Goal: Transaction & Acquisition: Purchase product/service

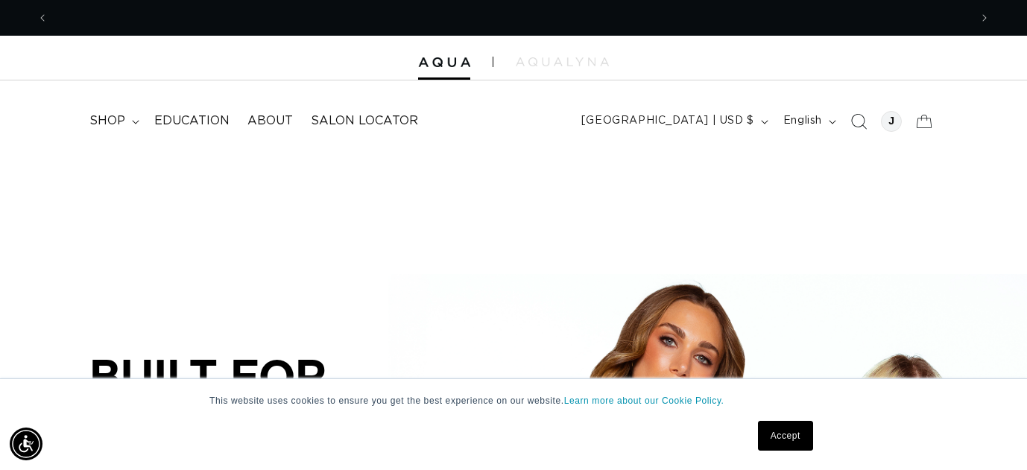
scroll to position [0, 921]
click at [889, 120] on div at bounding box center [891, 121] width 21 height 21
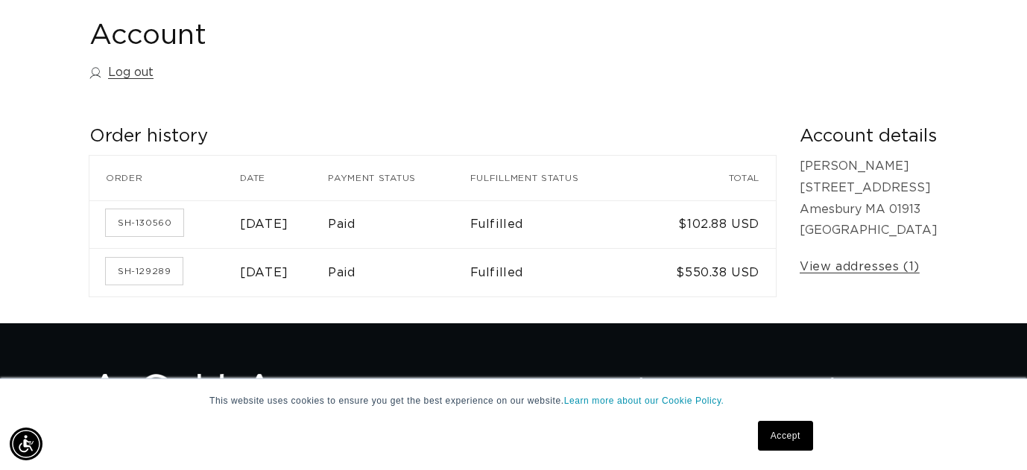
scroll to position [0, 921]
click at [139, 223] on link "SH-130560" at bounding box center [144, 222] width 77 height 27
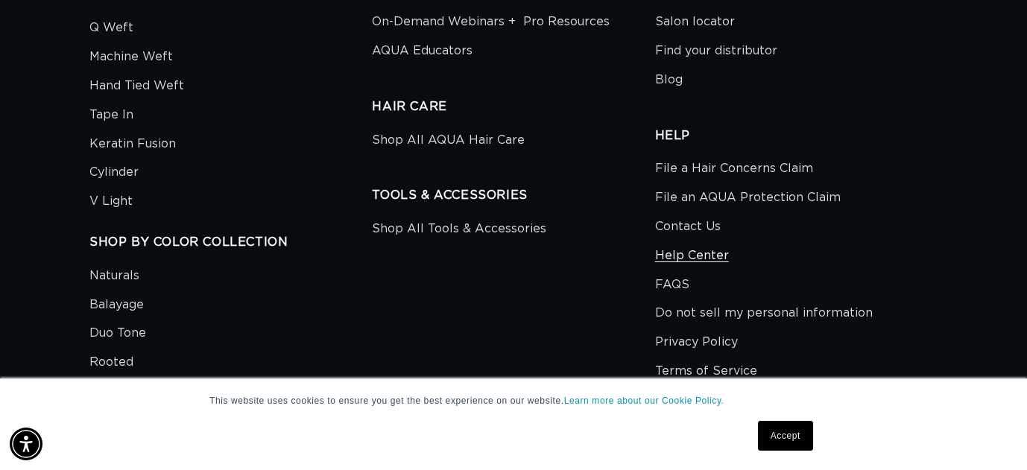
scroll to position [0, 1842]
click at [672, 270] on link "FAQS" at bounding box center [672, 284] width 34 height 29
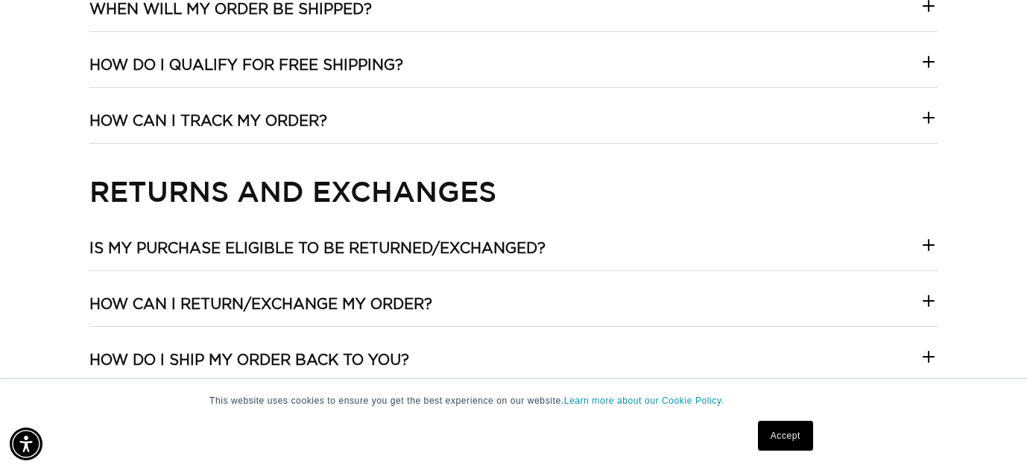
click at [928, 301] on icon at bounding box center [928, 301] width 10 height 0
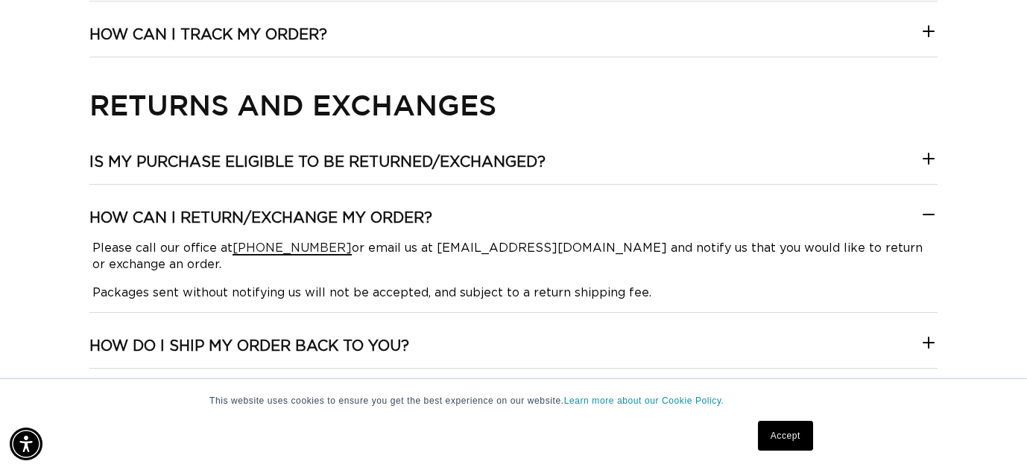
scroll to position [0, 921]
click at [297, 250] on link "1-877-963-0519" at bounding box center [291, 248] width 119 height 12
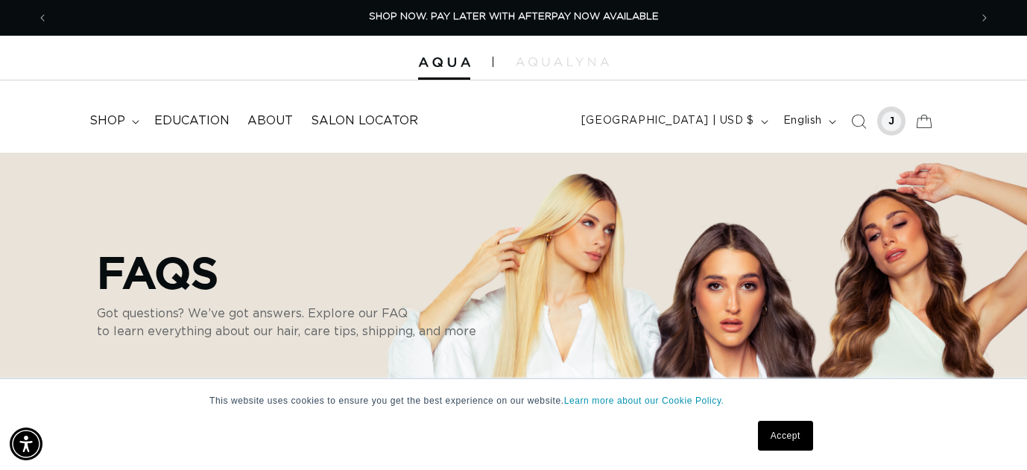
click at [885, 123] on div at bounding box center [891, 121] width 21 height 21
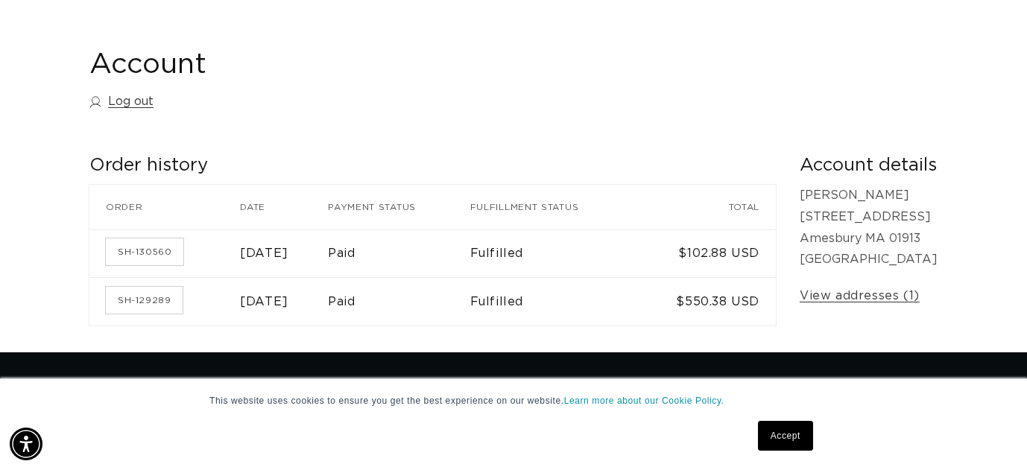
scroll to position [0, 921]
click at [168, 250] on link "SH-130560" at bounding box center [144, 251] width 77 height 27
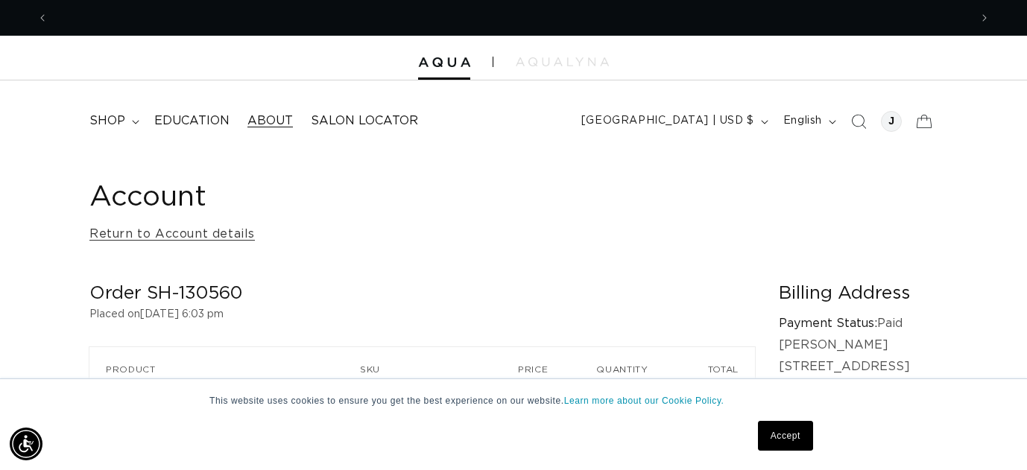
scroll to position [0, 921]
click at [111, 121] on span "shop" at bounding box center [107, 121] width 36 height 16
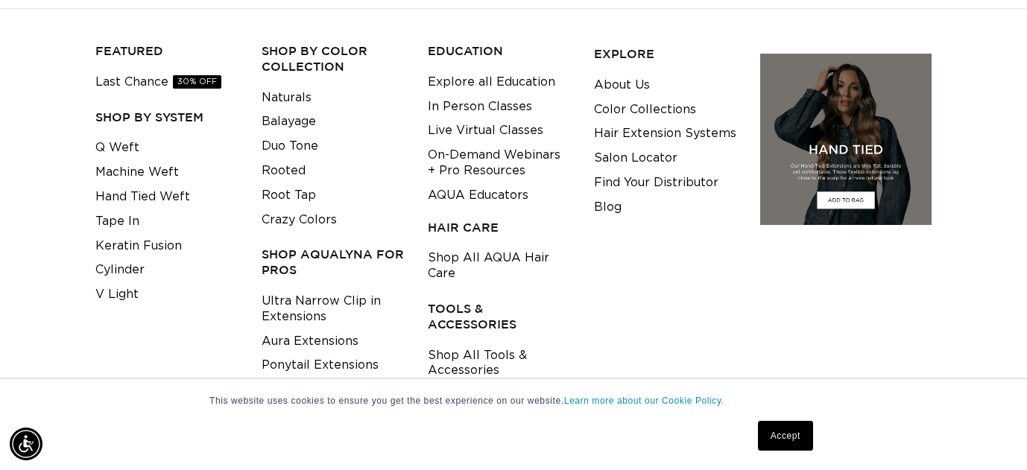
scroll to position [146, 0]
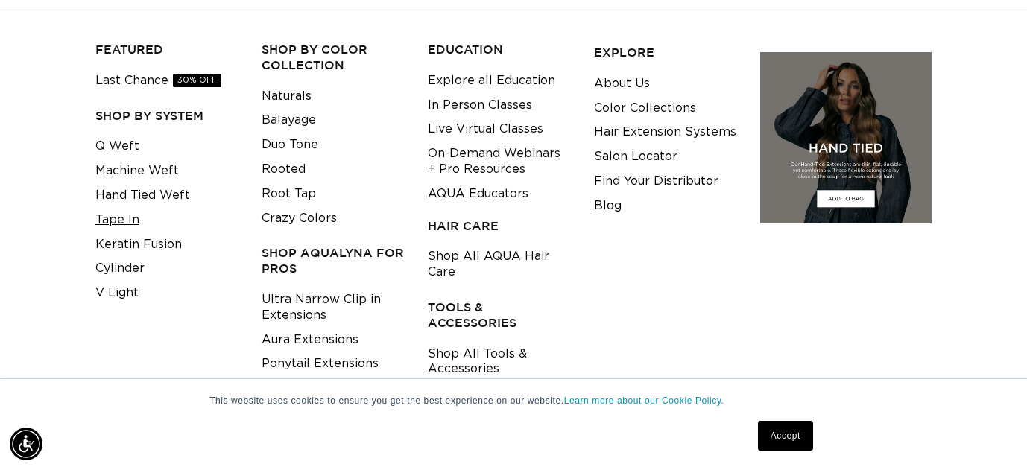
click at [129, 221] on link "Tape In" at bounding box center [117, 220] width 44 height 25
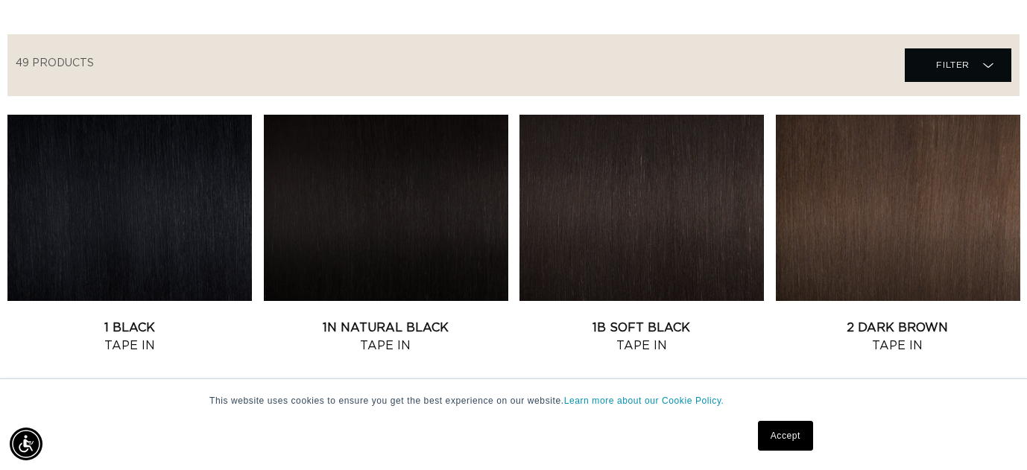
scroll to position [0, 921]
click at [401, 328] on link "1N Natural Black Tape In" at bounding box center [386, 337] width 244 height 36
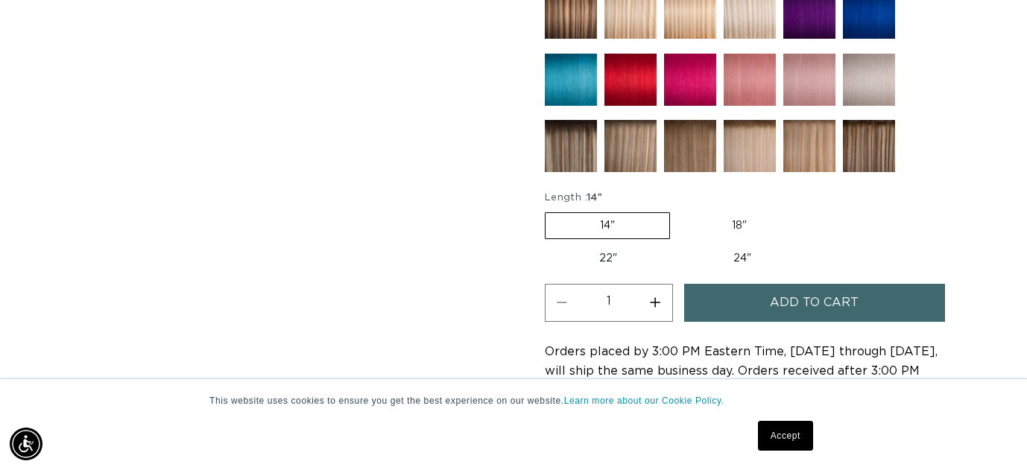
scroll to position [0, 921]
click at [796, 300] on span "Add to cart" at bounding box center [814, 303] width 89 height 38
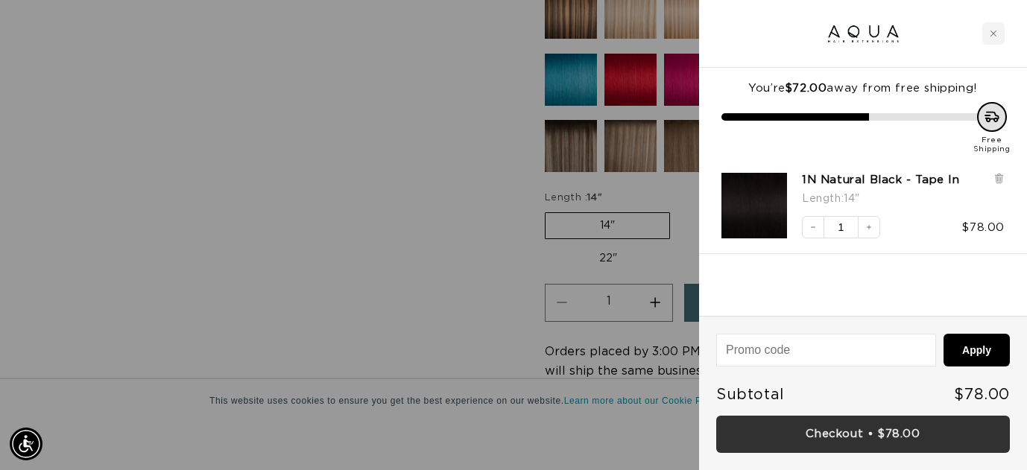
scroll to position [0, 0]
click at [827, 432] on link "Checkout • $78.00" at bounding box center [863, 435] width 294 height 38
